Goal: Navigation & Orientation: Find specific page/section

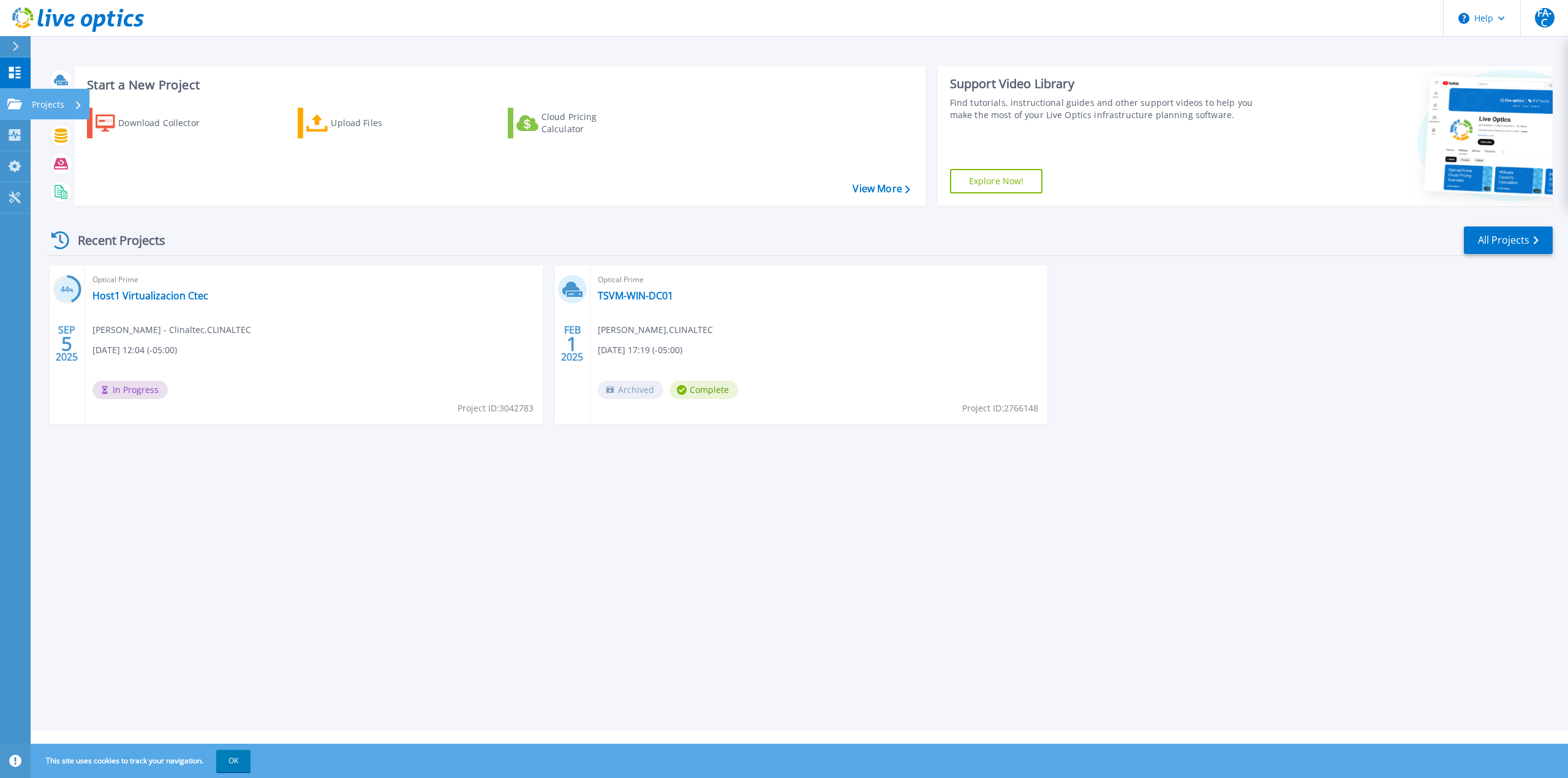
click at [17, 97] on link "Projects Projects" at bounding box center [15, 104] width 30 height 31
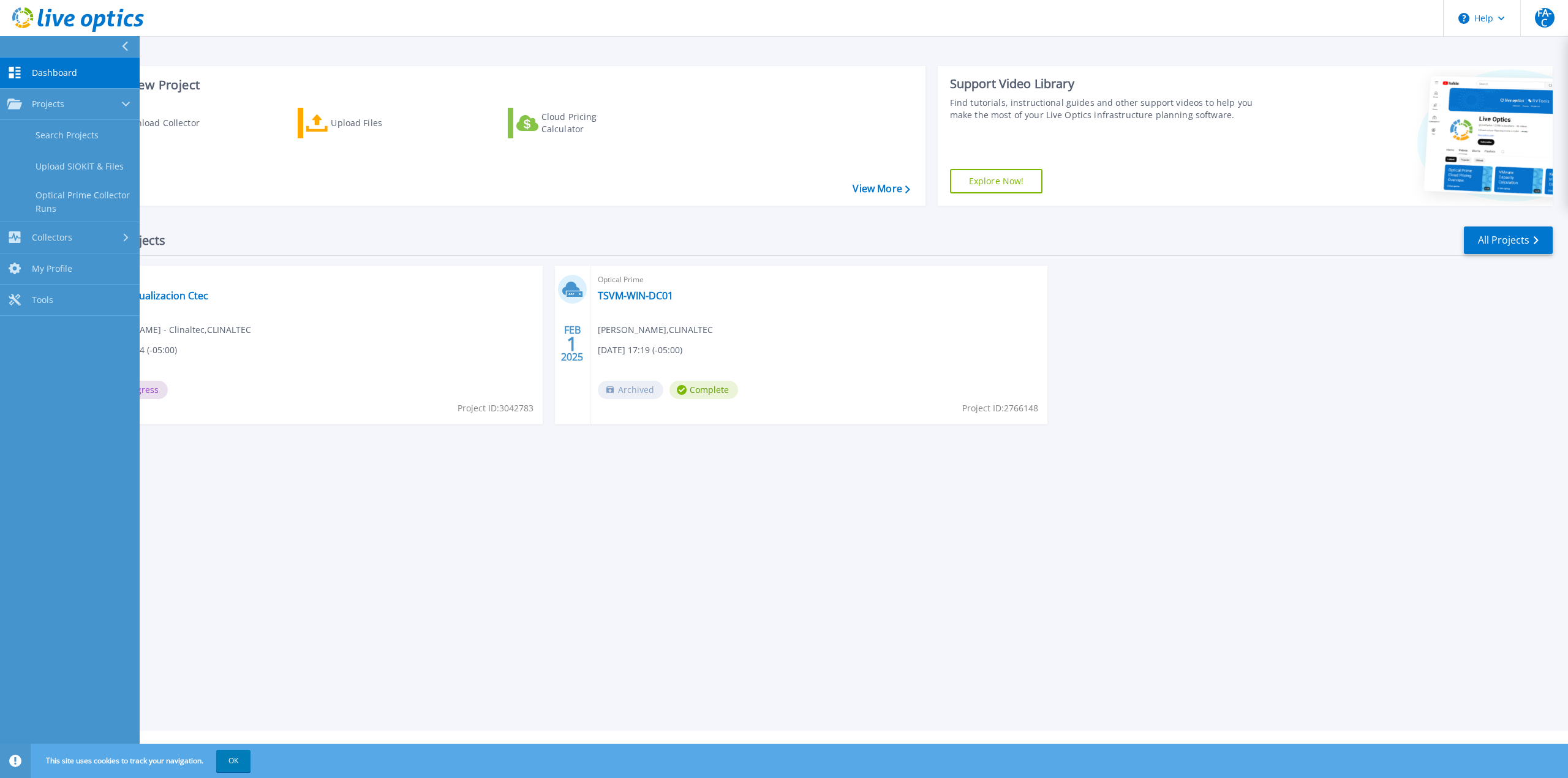
click at [548, 188] on div "Download Collector Upload Files Cloud Pricing Calculator" at bounding box center [498, 148] width 843 height 101
